Goal: Transaction & Acquisition: Purchase product/service

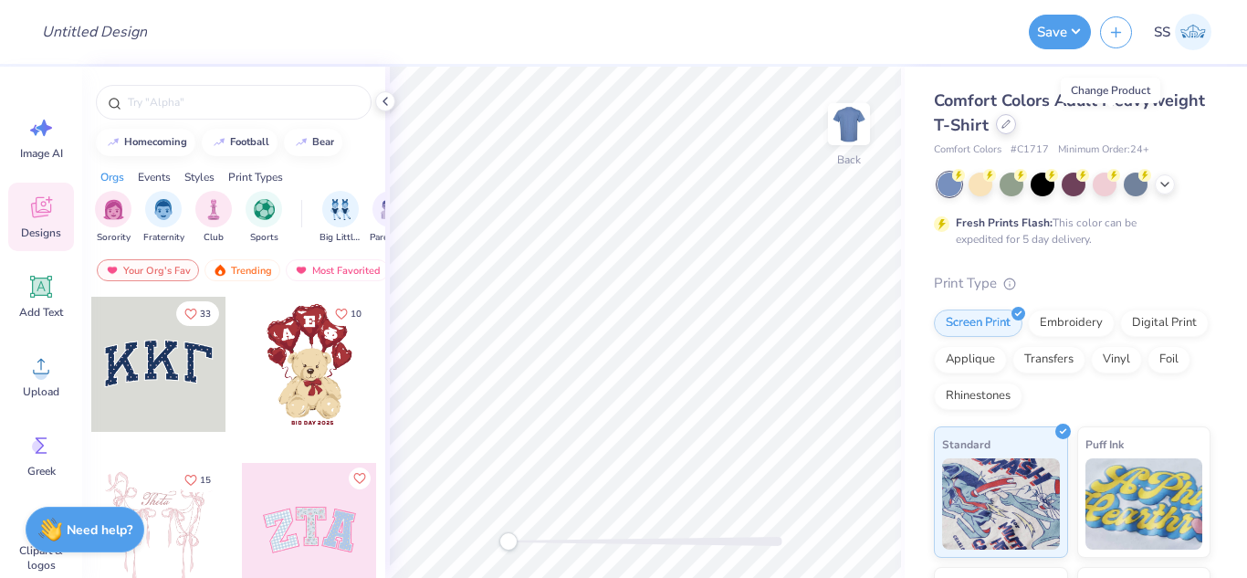
click at [1011, 127] on icon at bounding box center [1005, 124] width 9 height 9
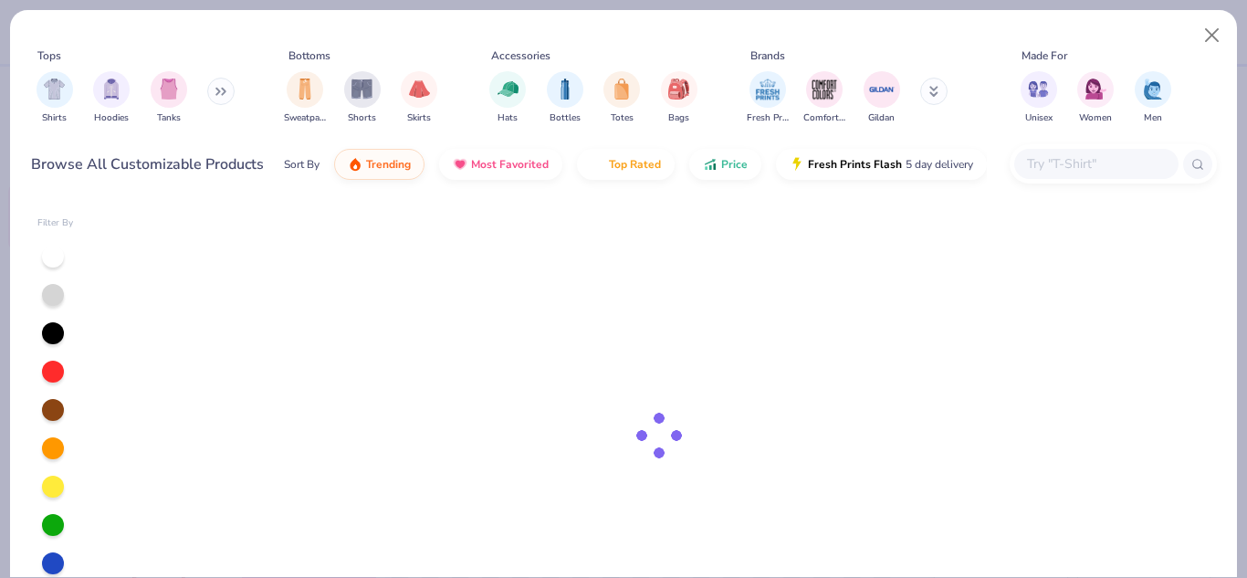
click at [1058, 167] on input "text" at bounding box center [1095, 163] width 141 height 21
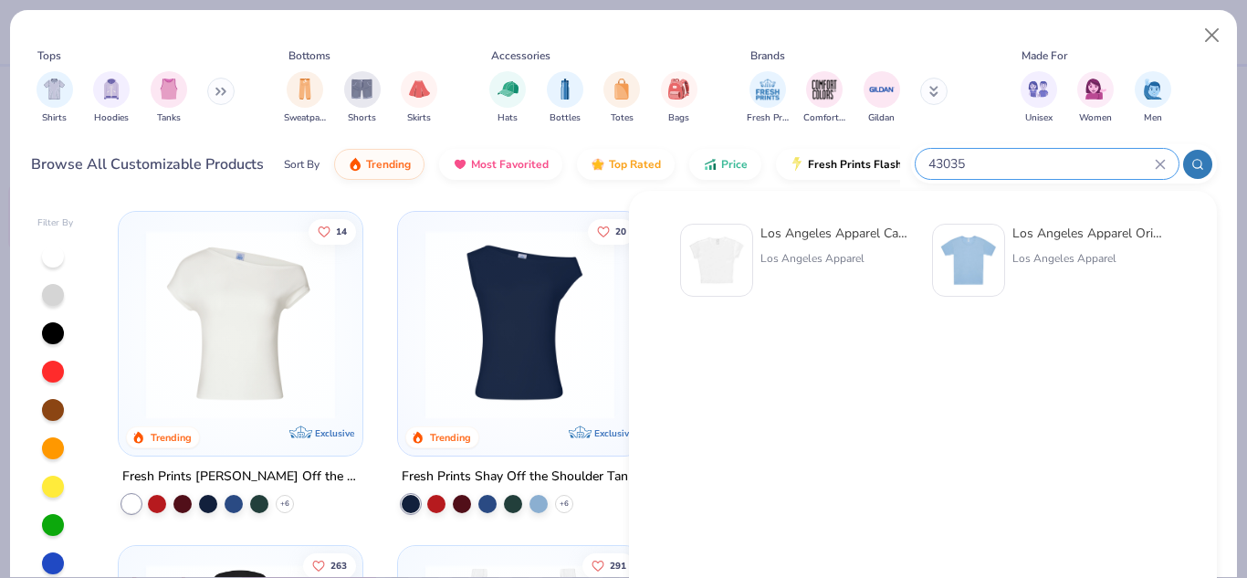
type input "43035"
click at [747, 248] on div at bounding box center [716, 260] width 73 height 73
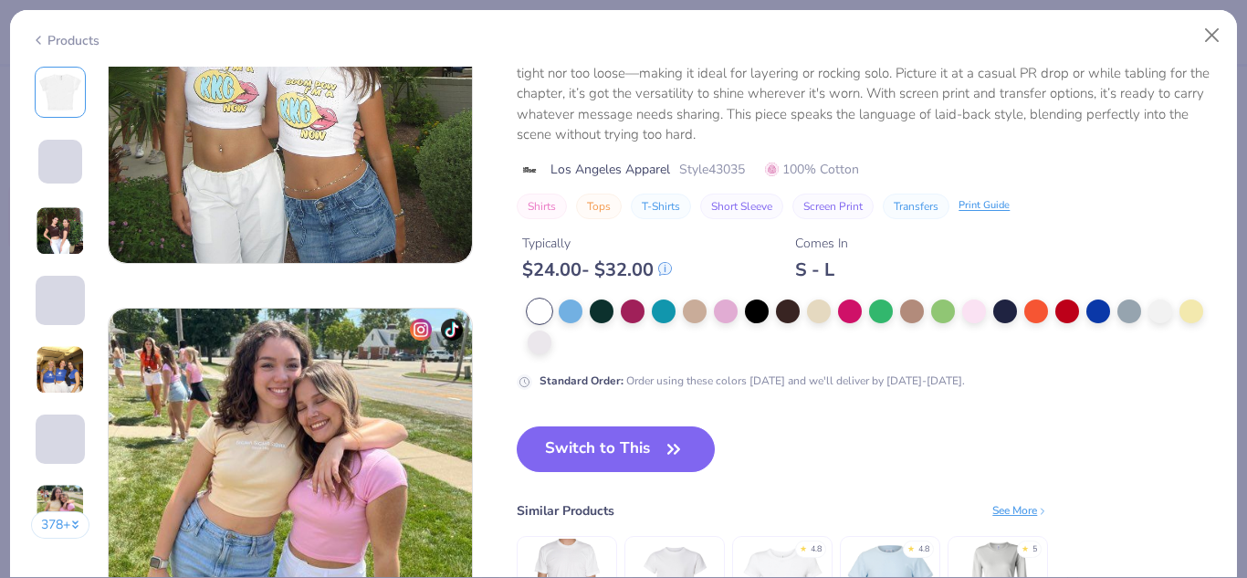
scroll to position [2277, 0]
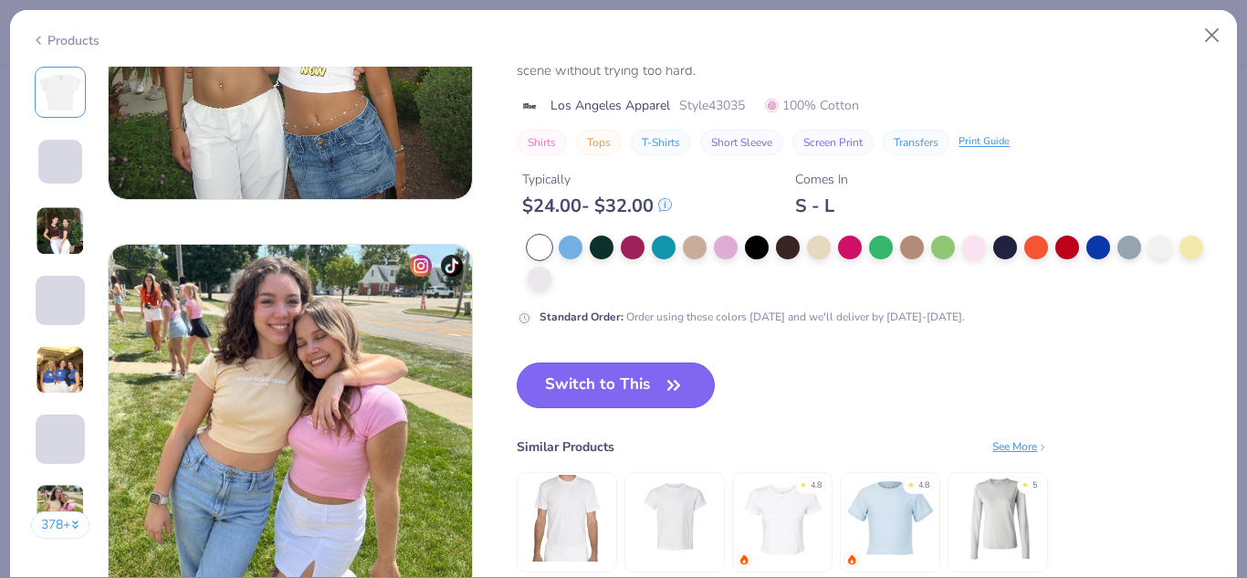
click at [595, 393] on button "Switch to This" at bounding box center [616, 385] width 198 height 46
